Goal: Task Accomplishment & Management: Manage account settings

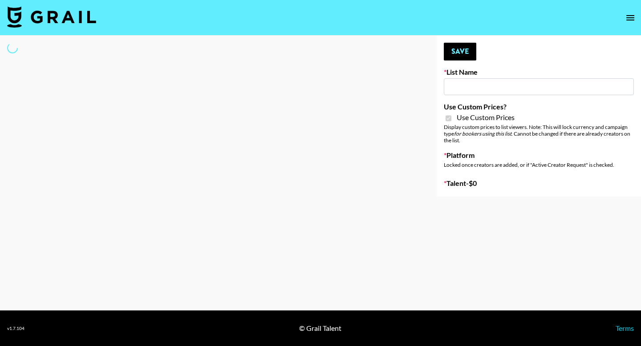
type input "Foreo Q4"
checkbox input "true"
select select "Song"
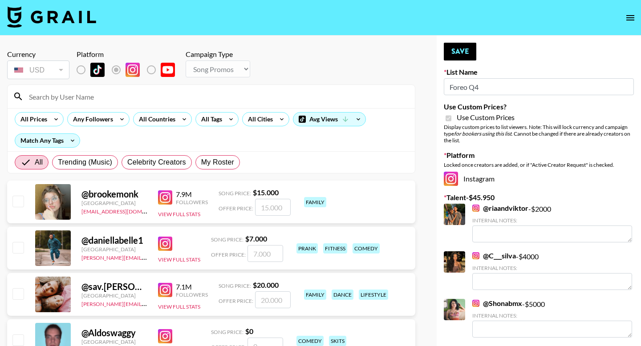
click at [95, 100] on input at bounding box center [217, 96] width 386 height 14
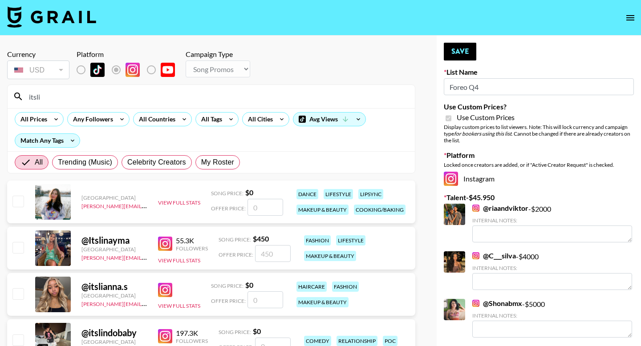
type input "itsli"
click at [16, 296] on input "checkbox" at bounding box center [17, 293] width 11 height 11
click at [17, 293] on input "checkbox" at bounding box center [17, 293] width 11 height 11
checkbox input "false"
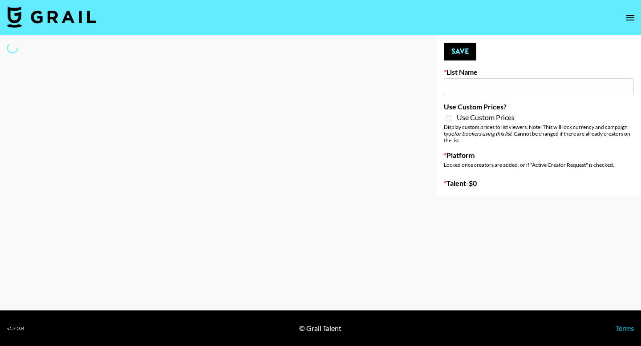
type input "SOS - [PERSON_NAME]"
select select "Song"
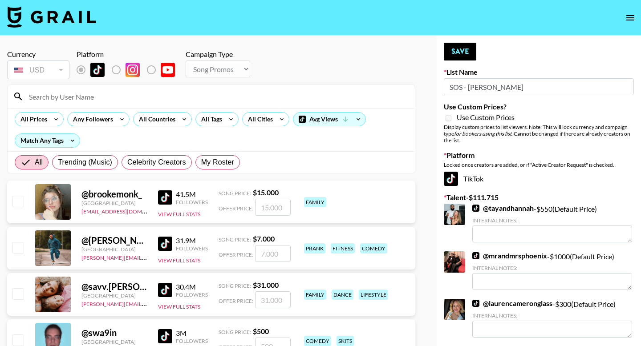
click at [134, 96] on input at bounding box center [217, 96] width 386 height 14
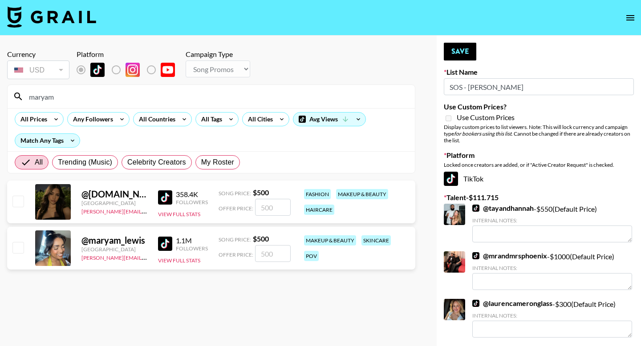
type input "maryam"
click at [19, 201] on input "checkbox" at bounding box center [17, 201] width 11 height 11
checkbox input "true"
type input "500"
click at [464, 51] on button "Save" at bounding box center [460, 52] width 32 height 18
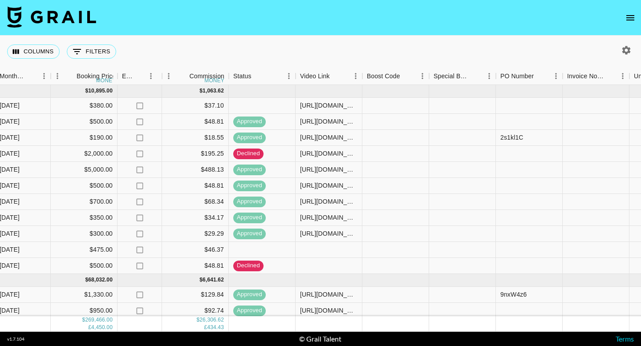
scroll to position [0, 629]
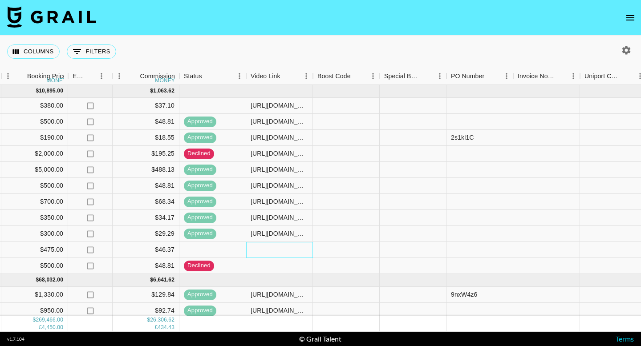
click at [277, 252] on div at bounding box center [279, 250] width 67 height 16
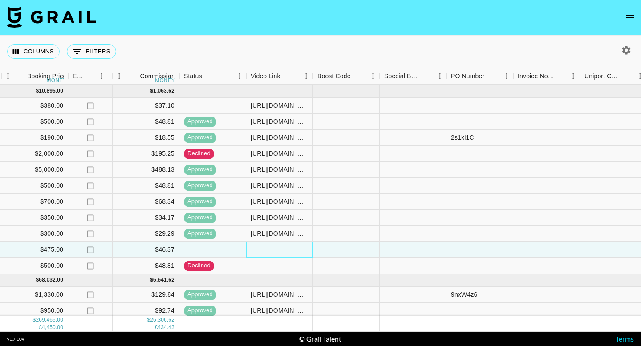
click at [270, 254] on div at bounding box center [279, 250] width 67 height 16
click at [271, 254] on div at bounding box center [279, 250] width 67 height 16
type input "[URL][DOMAIN_NAME]"
click at [337, 248] on div at bounding box center [346, 250] width 67 height 16
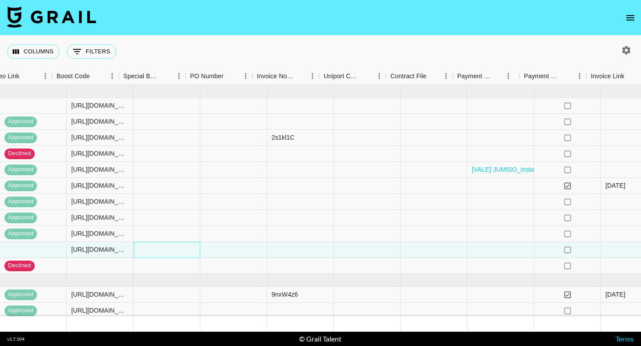
scroll to position [0, 937]
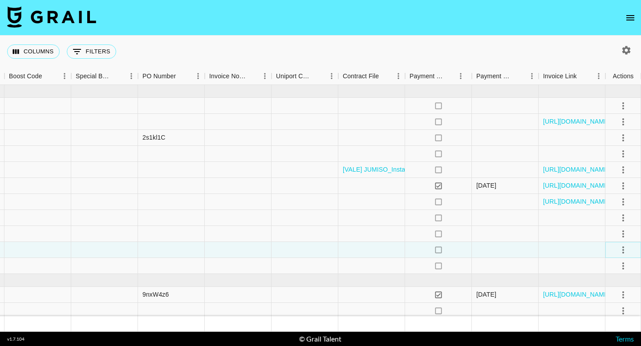
click at [626, 249] on icon "select merge strategy" at bounding box center [623, 250] width 11 height 11
click at [599, 336] on div "Approve" at bounding box center [603, 333] width 27 height 11
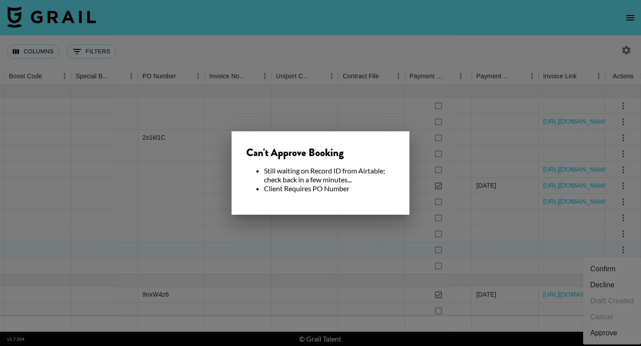
click at [402, 246] on div at bounding box center [320, 173] width 641 height 346
